Goal: Check status: Check status

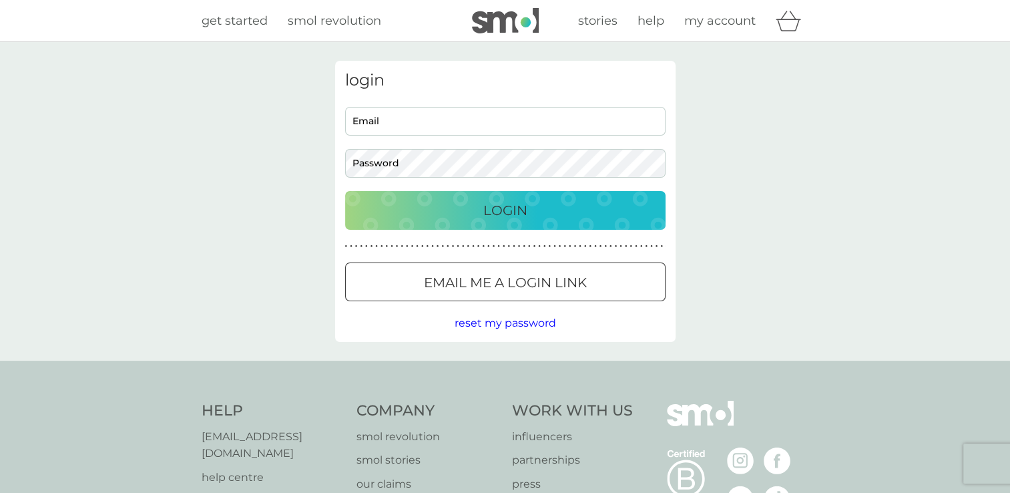
type input "[EMAIL_ADDRESS][DOMAIN_NAME]"
click at [522, 231] on div "login [EMAIL_ADDRESS][DOMAIN_NAME] Email Password Login ● ● ● ● ● ● ● ● ● ● ● ●…" at bounding box center [505, 201] width 341 height 281
drag, startPoint x: 518, startPoint y: 215, endPoint x: 640, endPoint y: 98, distance: 168.6
click at [518, 214] on p "Login" at bounding box center [505, 210] width 44 height 21
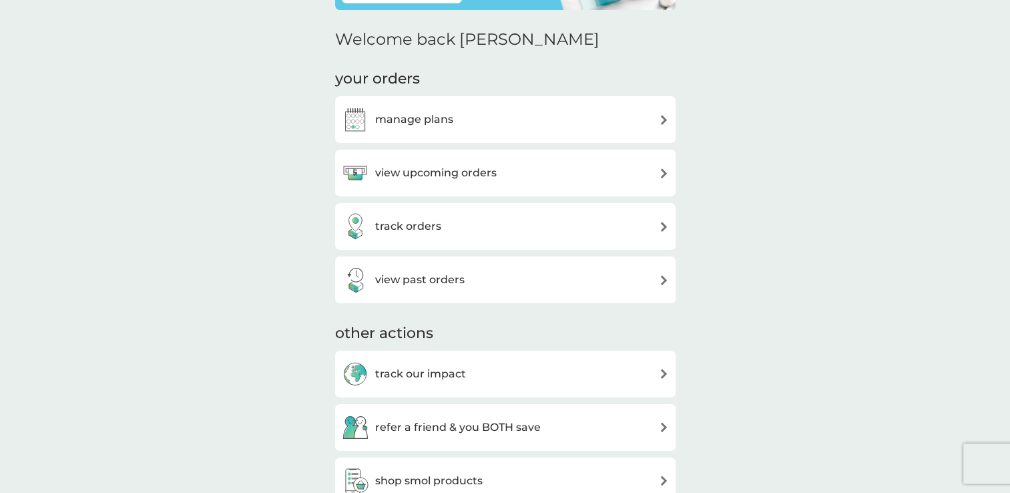
scroll to position [178, 0]
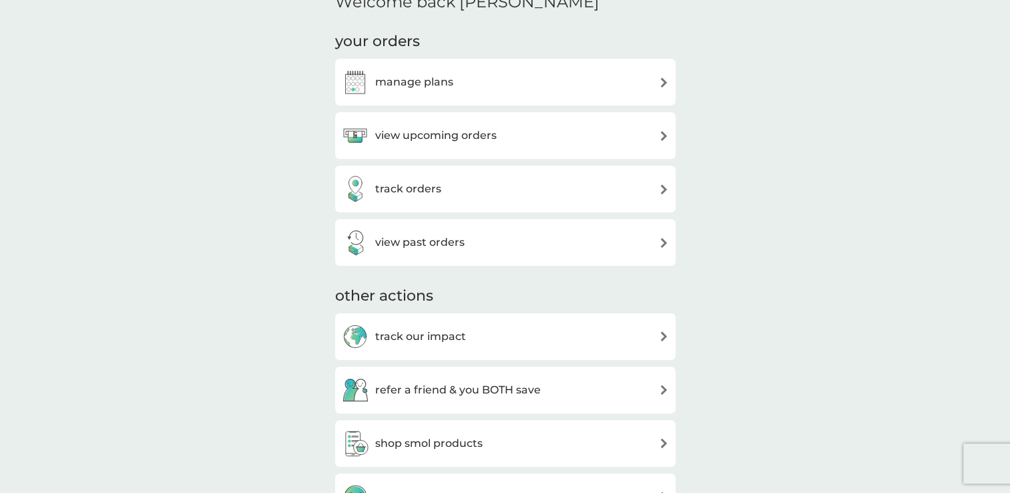
click at [449, 245] on h3 "view past orders" at bounding box center [419, 242] width 89 height 17
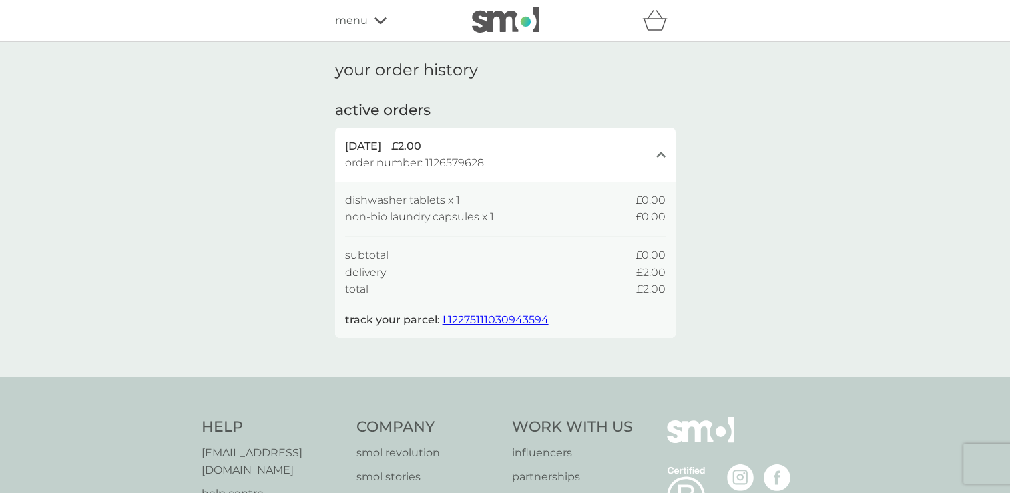
click at [502, 320] on span "L12275111030943594" at bounding box center [496, 319] width 106 height 13
